Goal: Find contact information: Find contact information

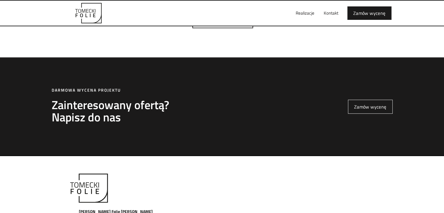
scroll to position [1594, 0]
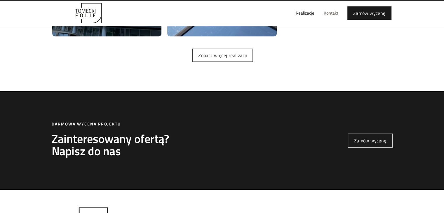
click at [331, 14] on link "Kontakt" at bounding box center [331, 13] width 24 height 19
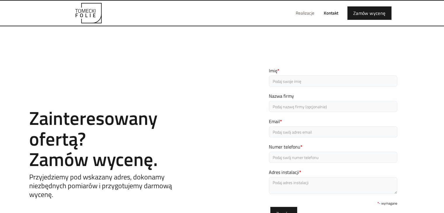
click at [311, 11] on link "Realizacje" at bounding box center [305, 13] width 28 height 19
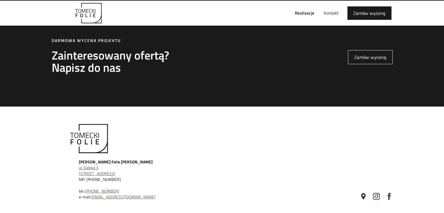
scroll to position [2047, 0]
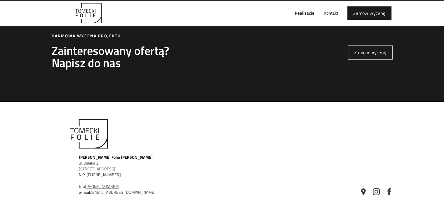
drag, startPoint x: 221, startPoint y: 140, endPoint x: 221, endPoint y: 144, distance: 3.3
drag, startPoint x: 221, startPoint y: 144, endPoint x: 150, endPoint y: 139, distance: 70.4
click at [150, 139] on div "Tomecki Folie Tomasz Sobieraj ul. Daleka 3 52-224 Wrocław NIP: 894-187-78-34 te…" at bounding box center [153, 157] width 202 height 76
